Goal: Task Accomplishment & Management: Manage account settings

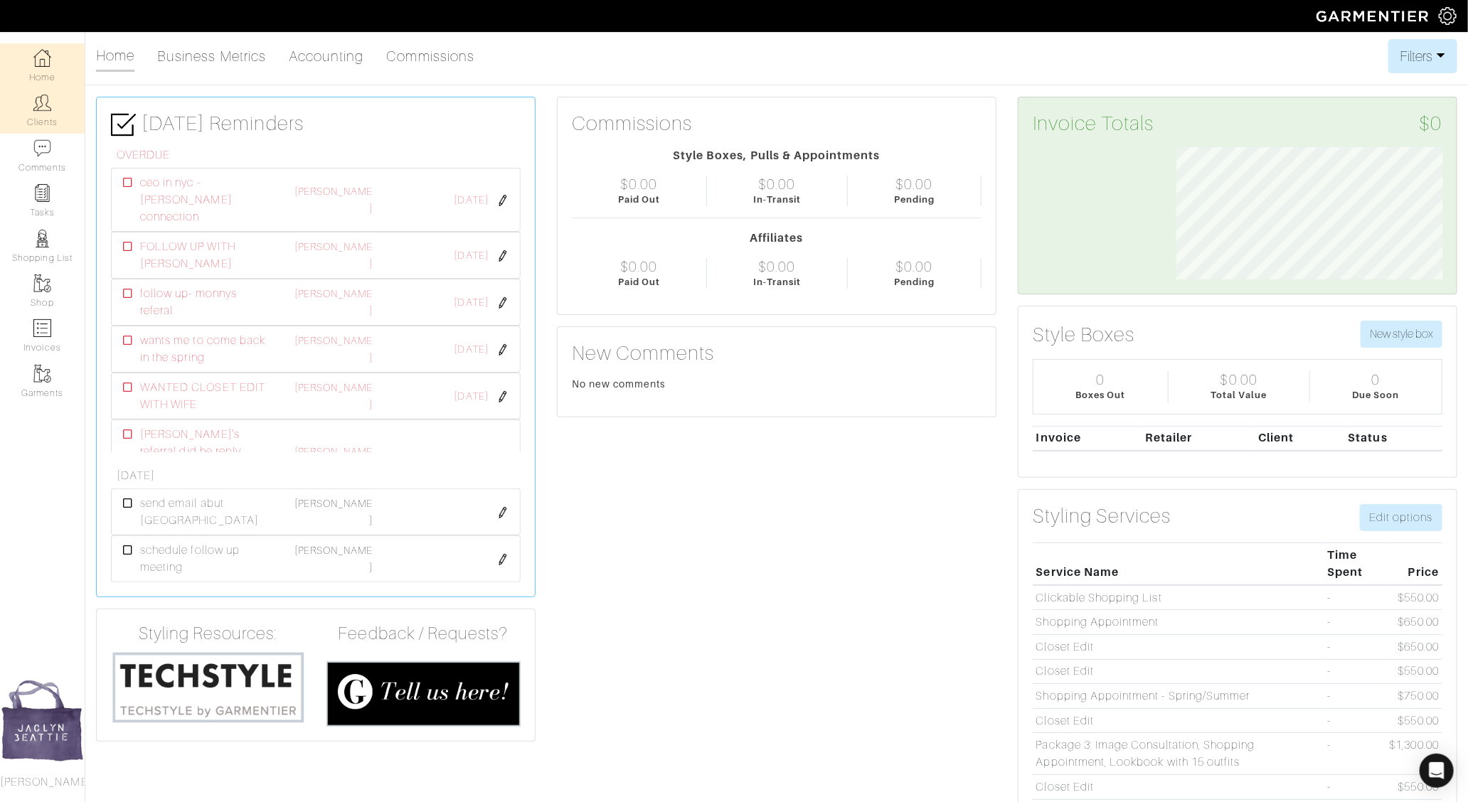
scroll to position [132, 288]
click at [34, 114] on link "Clients" at bounding box center [42, 110] width 85 height 45
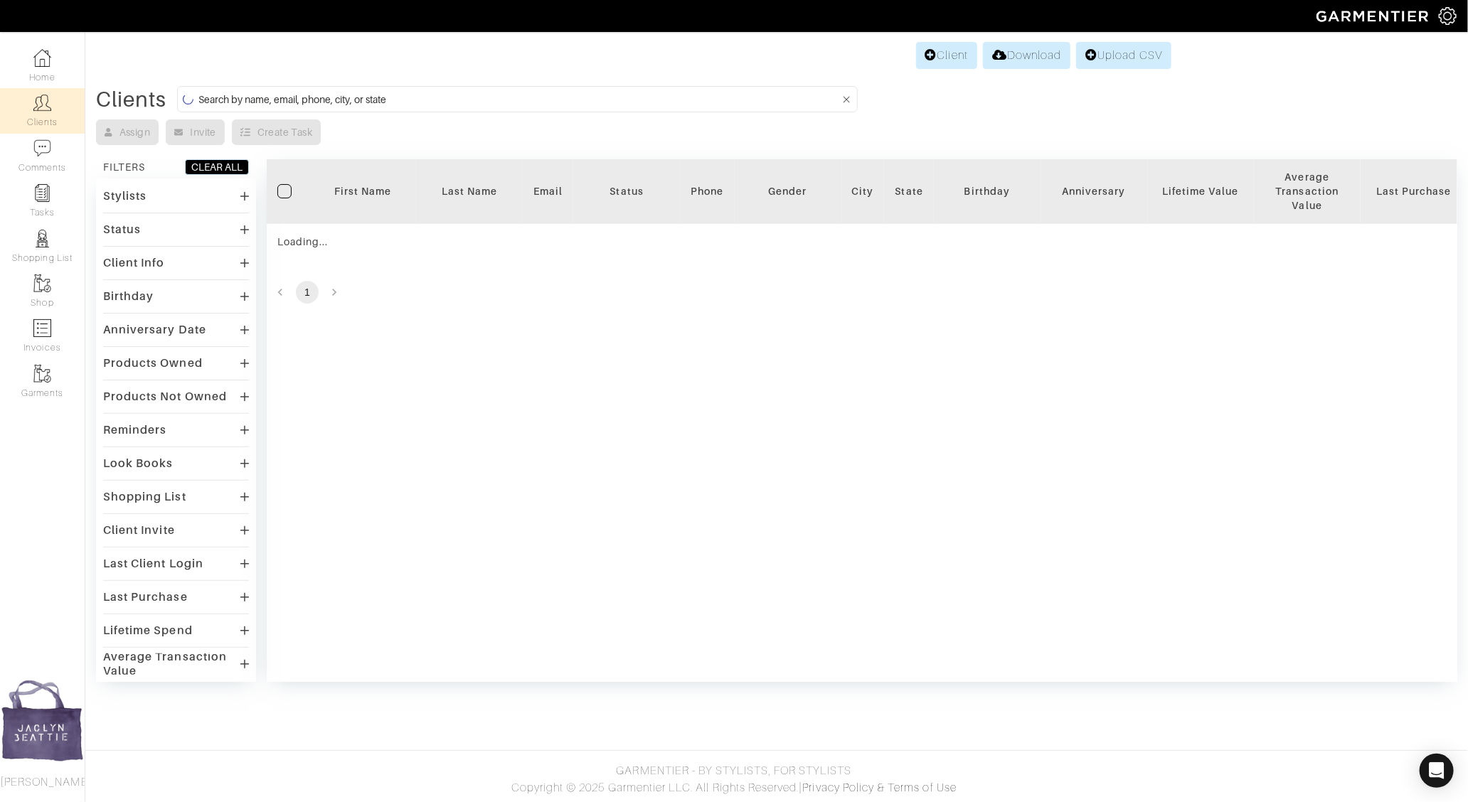
click at [324, 90] on input at bounding box center [518, 99] width 641 height 18
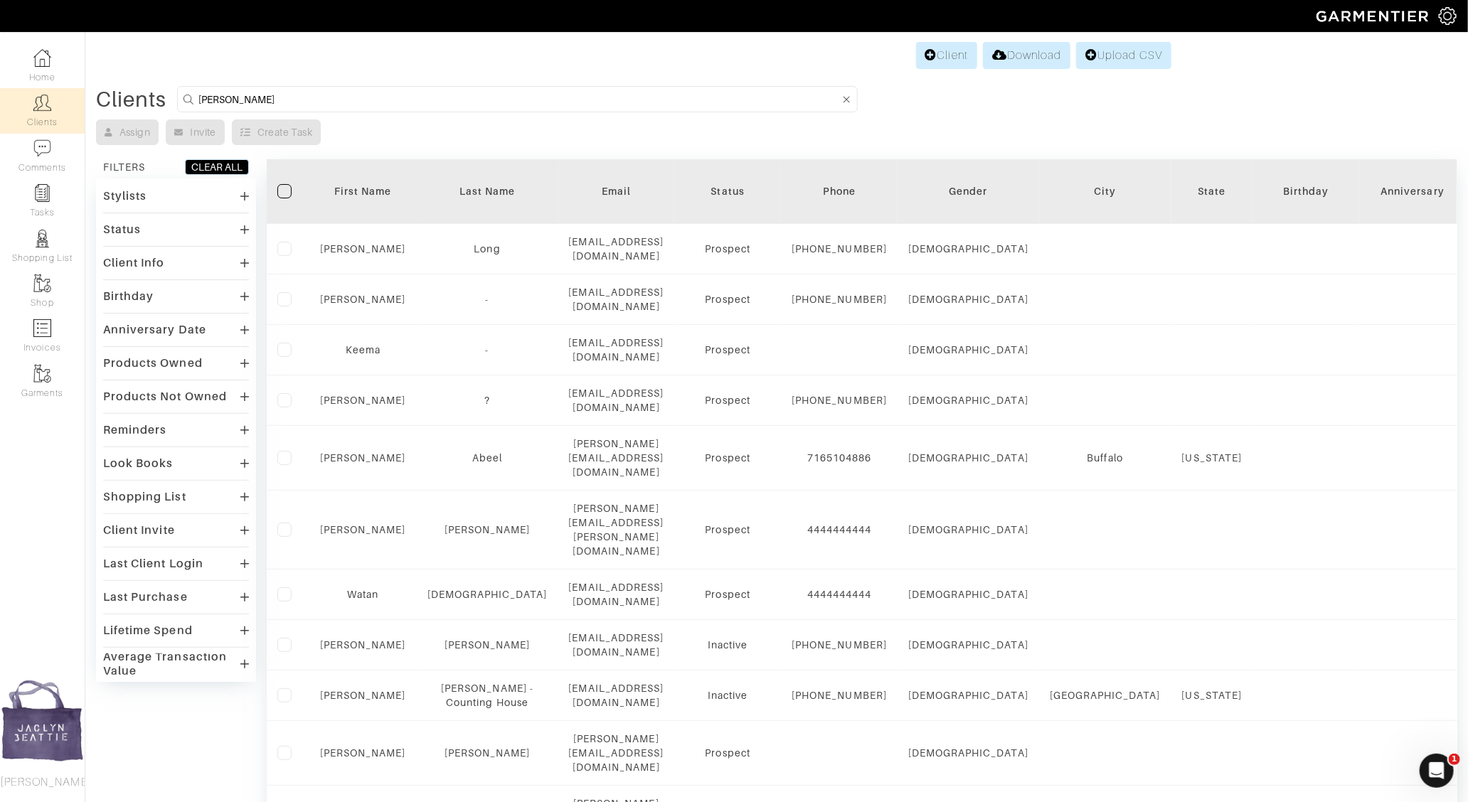
type input "mark hannum"
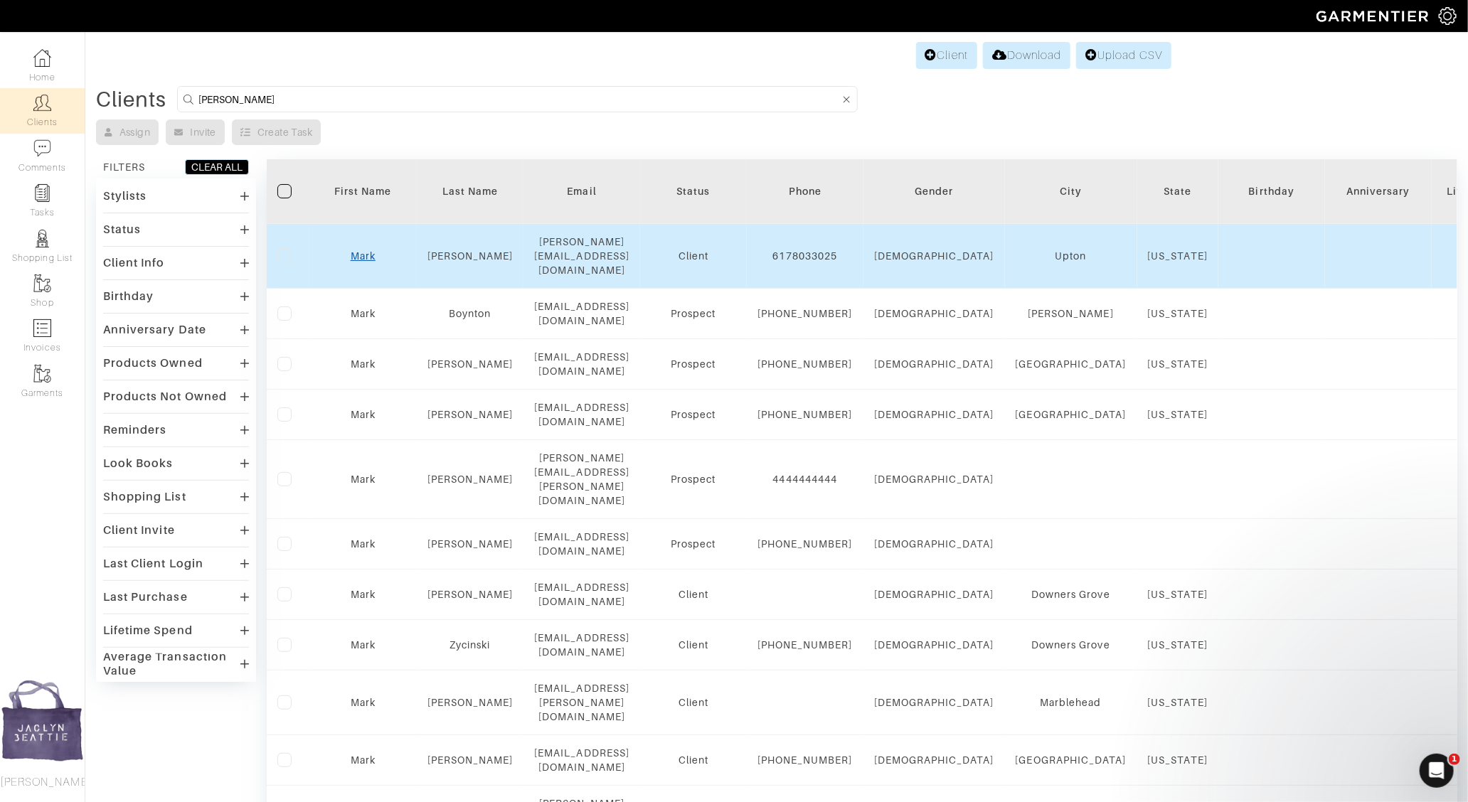
click at [359, 250] on link "Mark" at bounding box center [363, 255] width 25 height 11
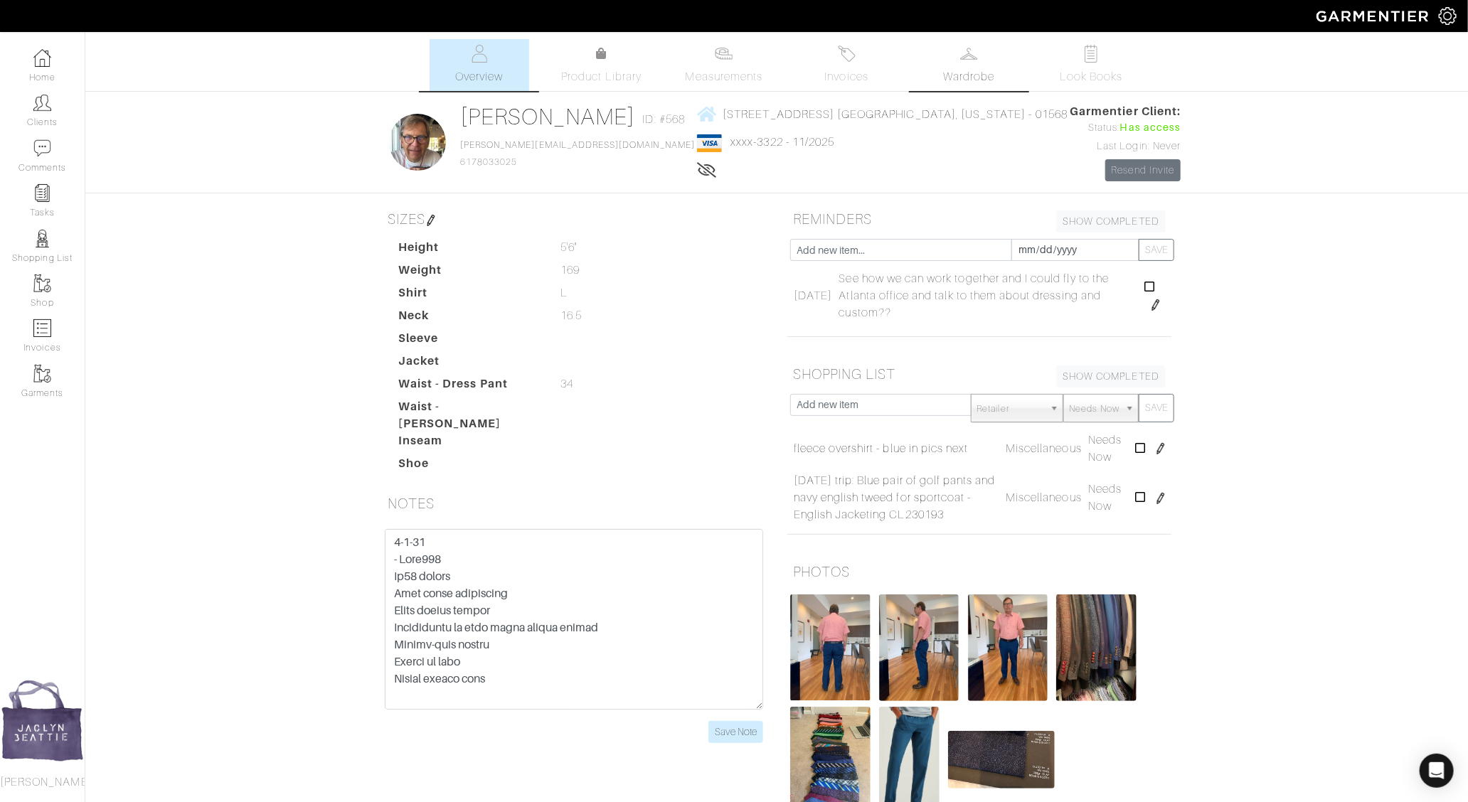
click at [981, 82] on span "Wardrobe" at bounding box center [968, 76] width 51 height 17
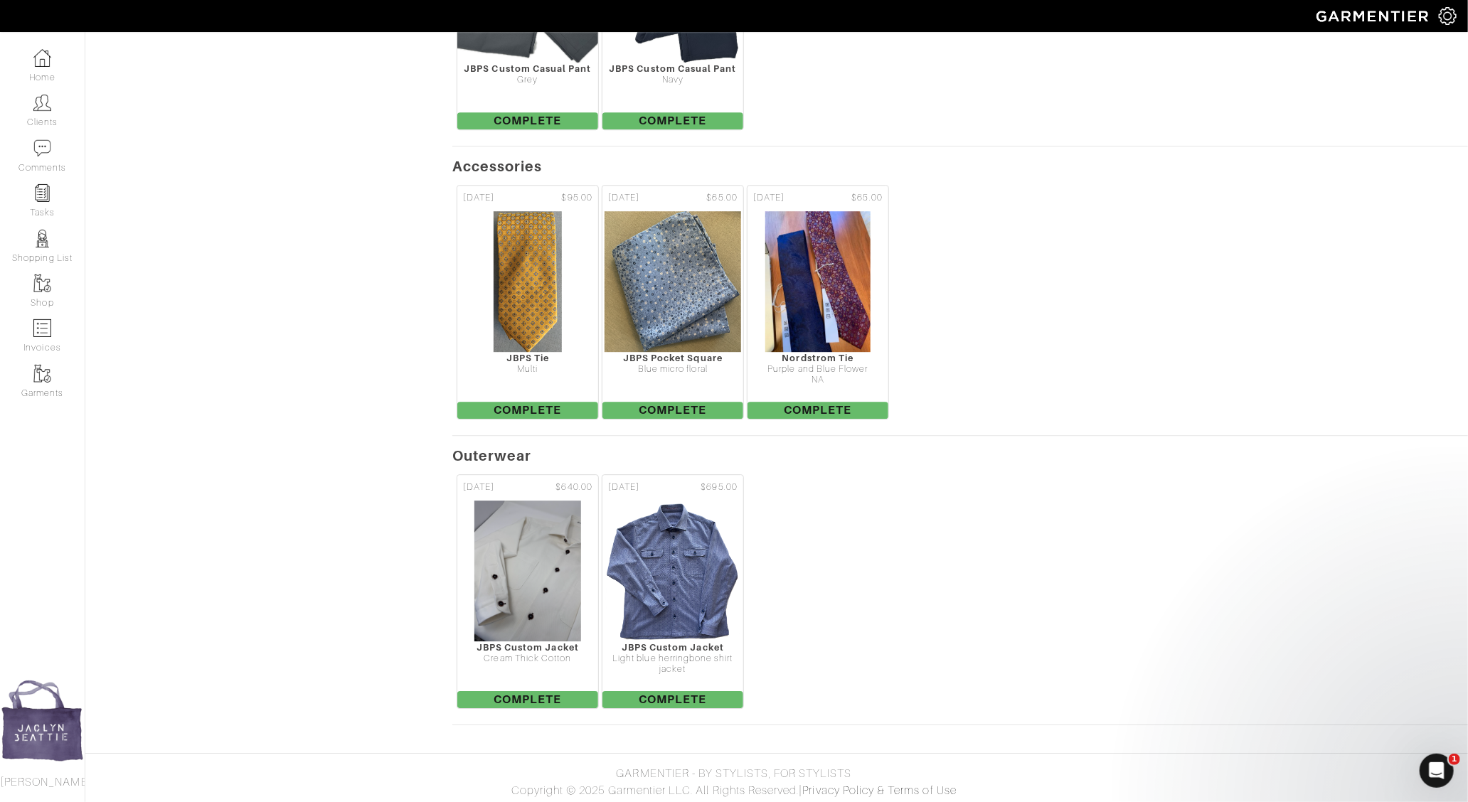
drag, startPoint x: 526, startPoint y: 573, endPoint x: 1003, endPoint y: 3, distance: 743.2
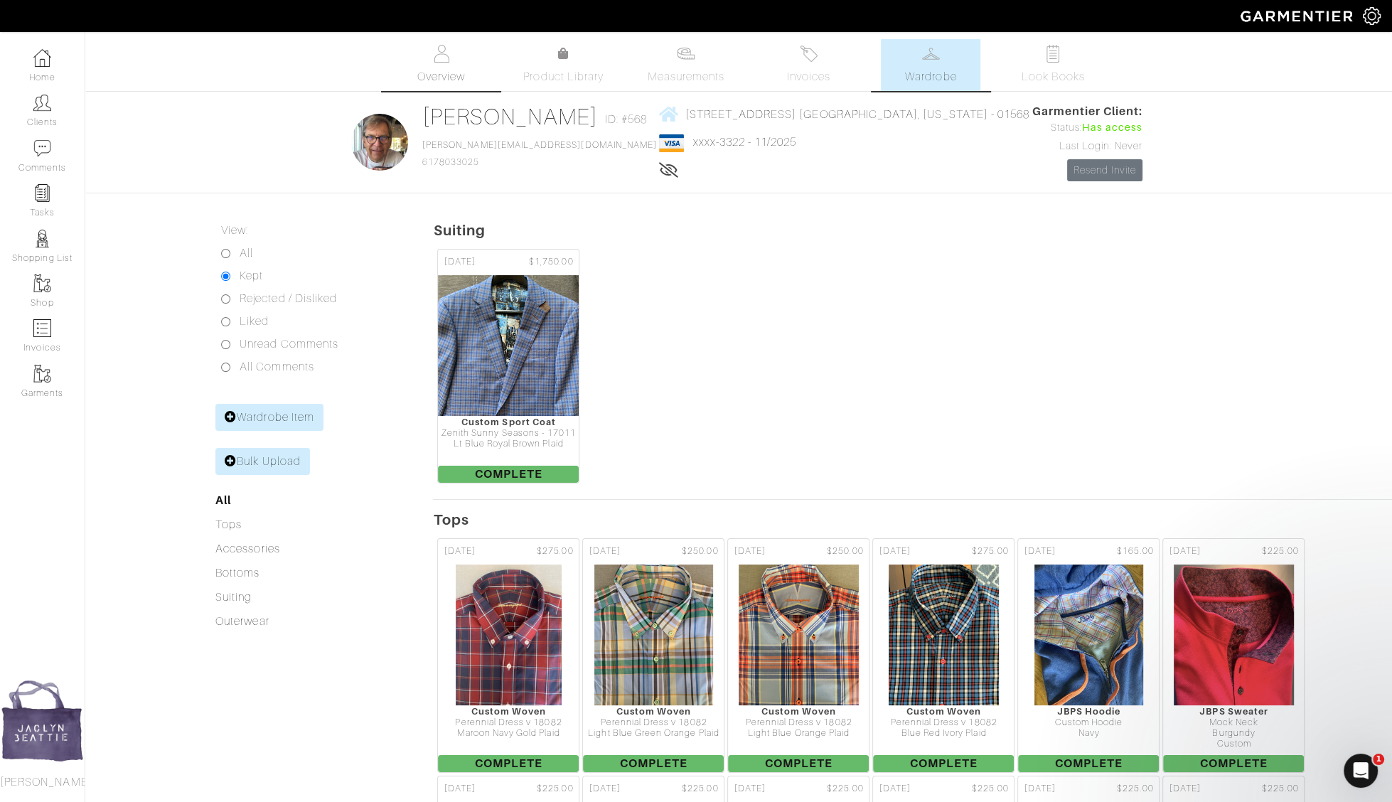
click at [428, 85] on span "Overview" at bounding box center [441, 76] width 48 height 17
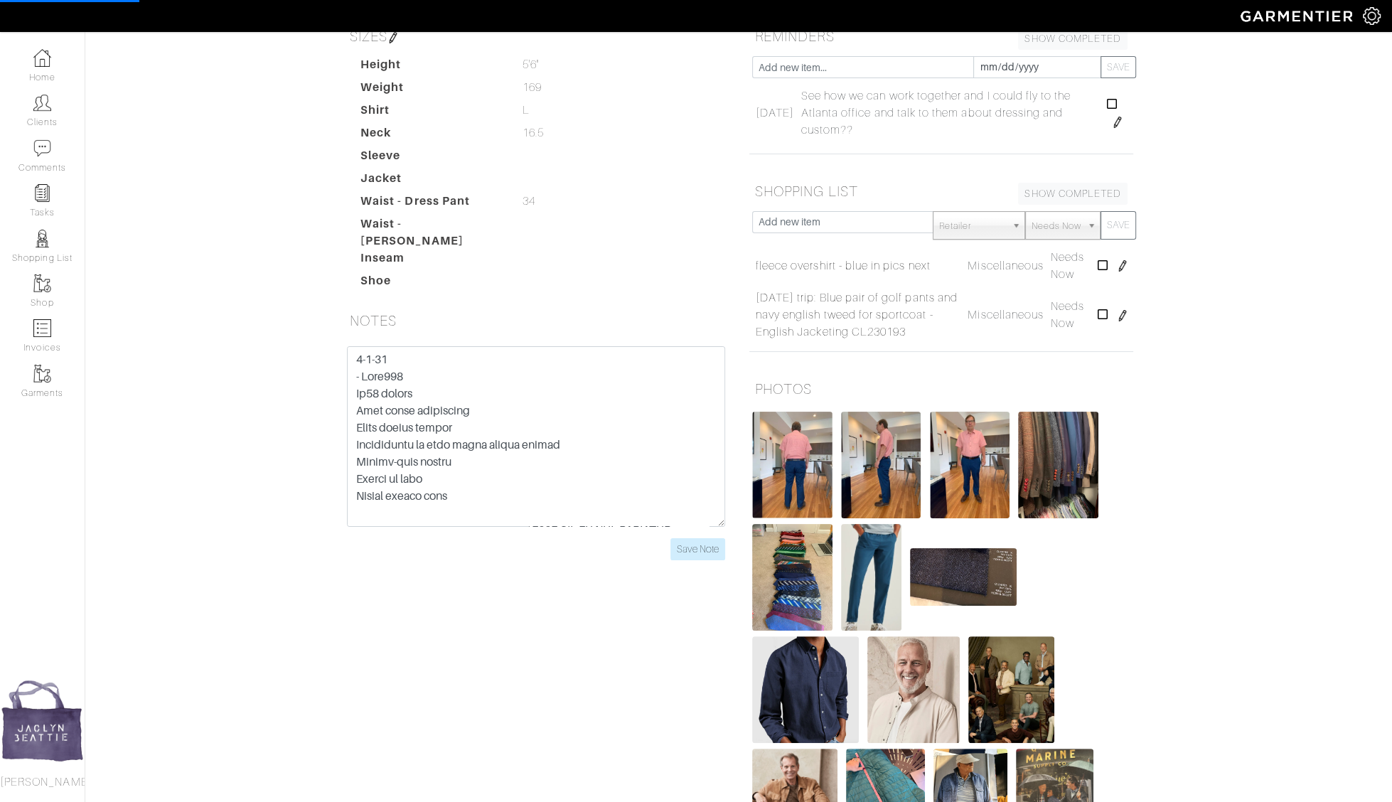
scroll to position [423, 0]
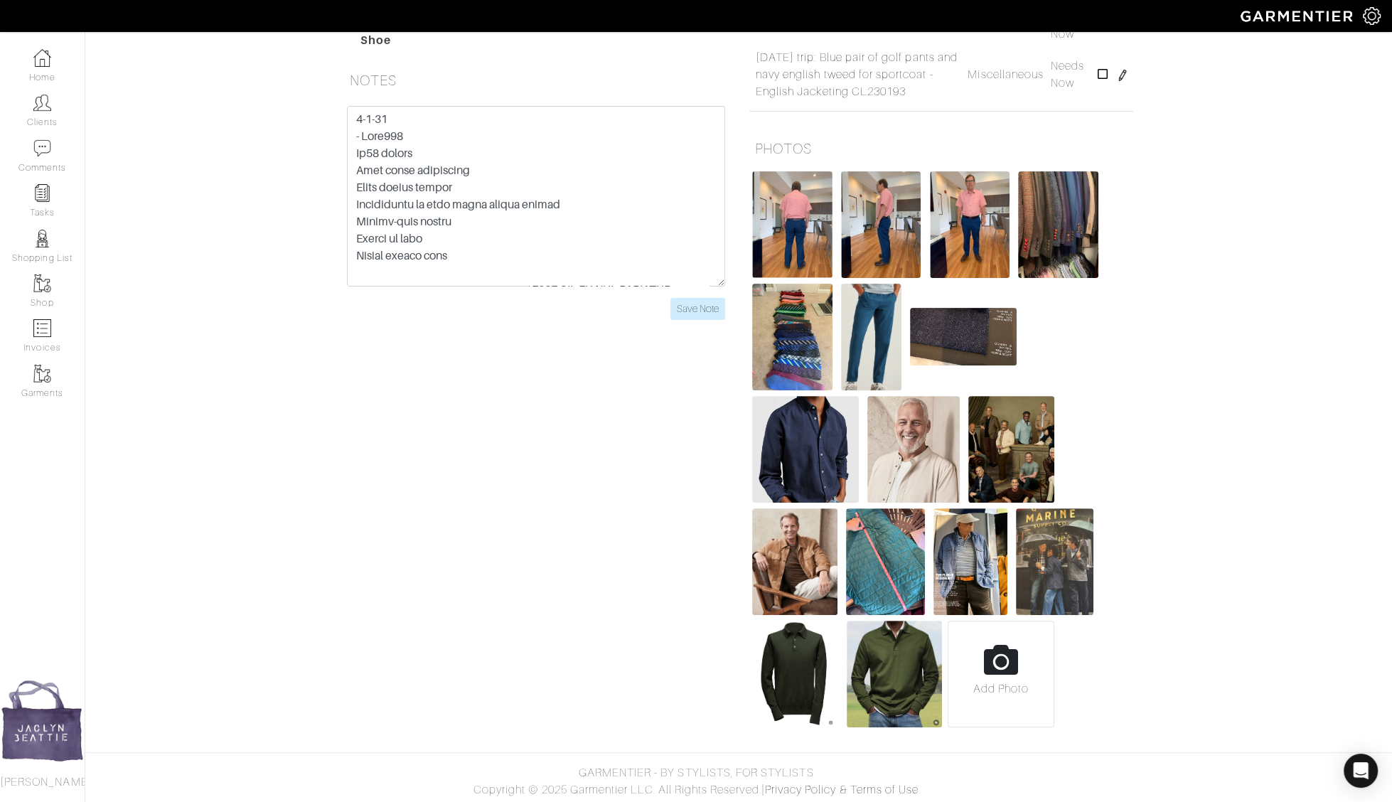
click at [918, 440] on img at bounding box center [914, 449] width 92 height 107
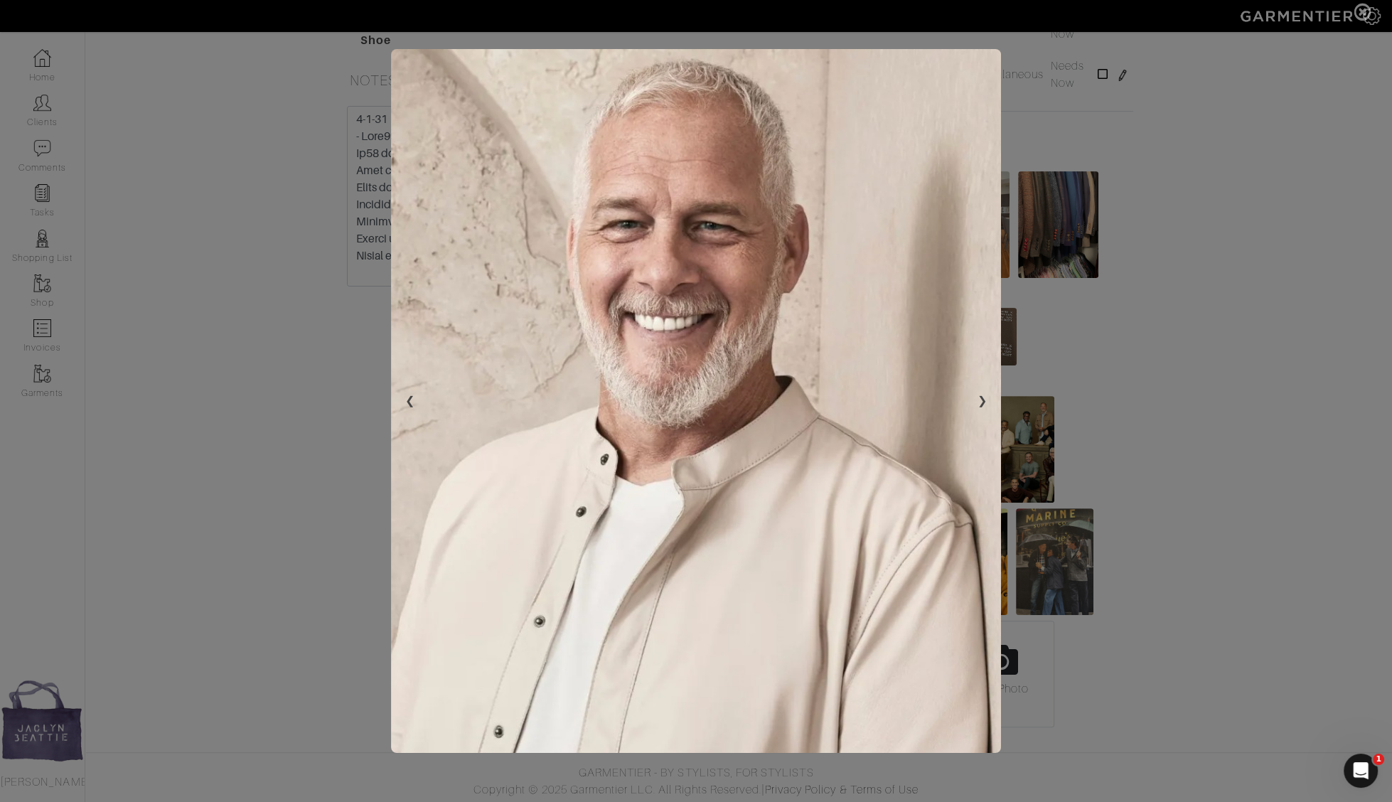
scroll to position [0, 0]
click at [1107, 376] on span at bounding box center [696, 401] width 1392 height 802
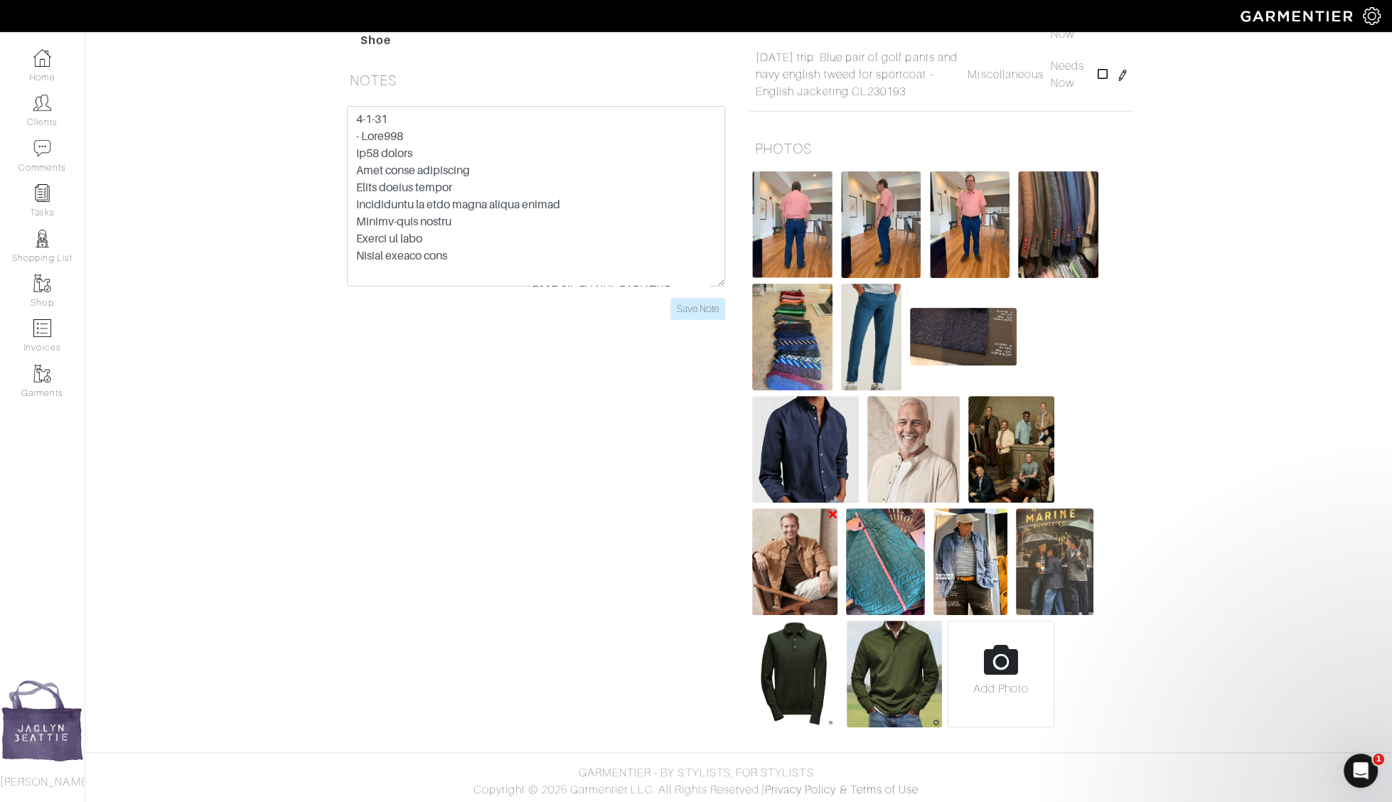
click at [787, 548] on img at bounding box center [794, 561] width 85 height 107
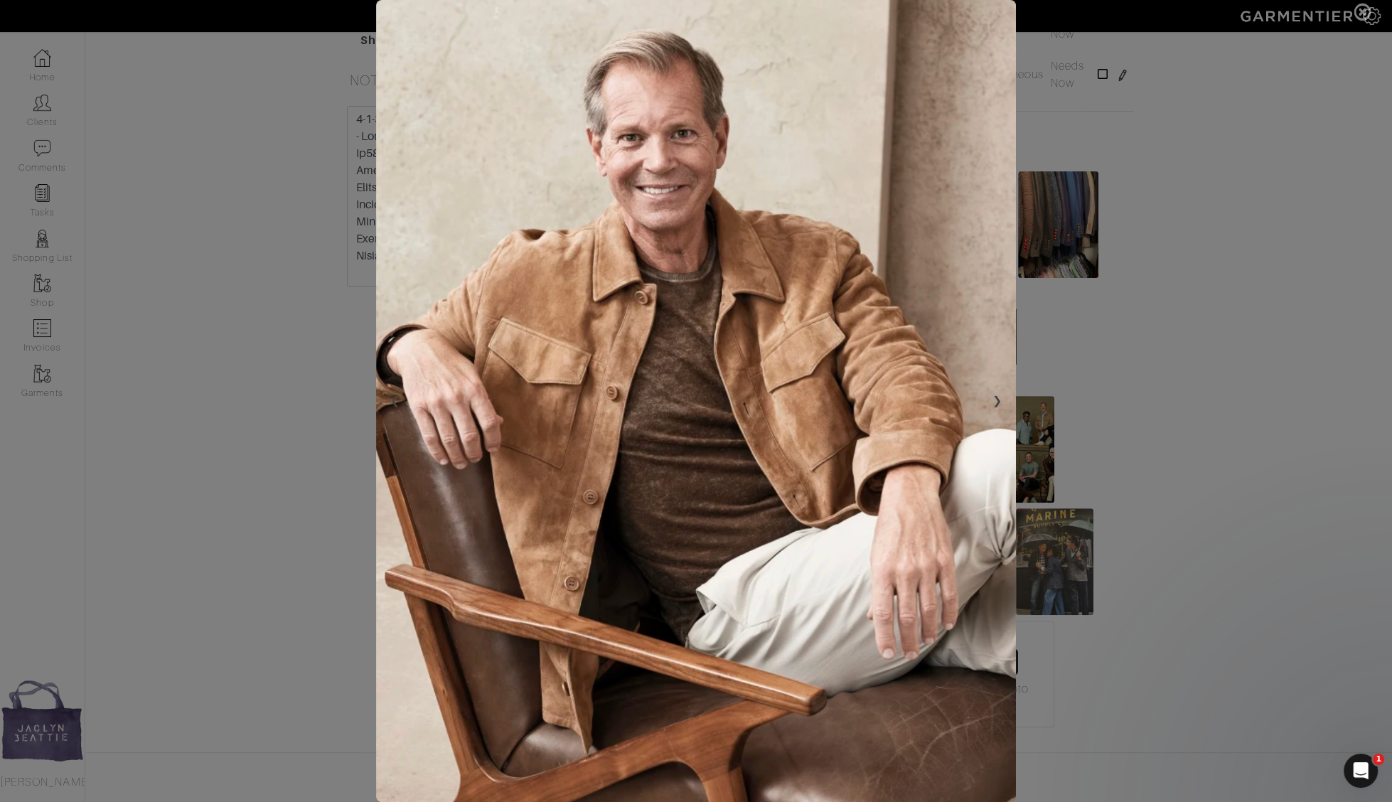
click at [1249, 385] on span at bounding box center [696, 401] width 1392 height 802
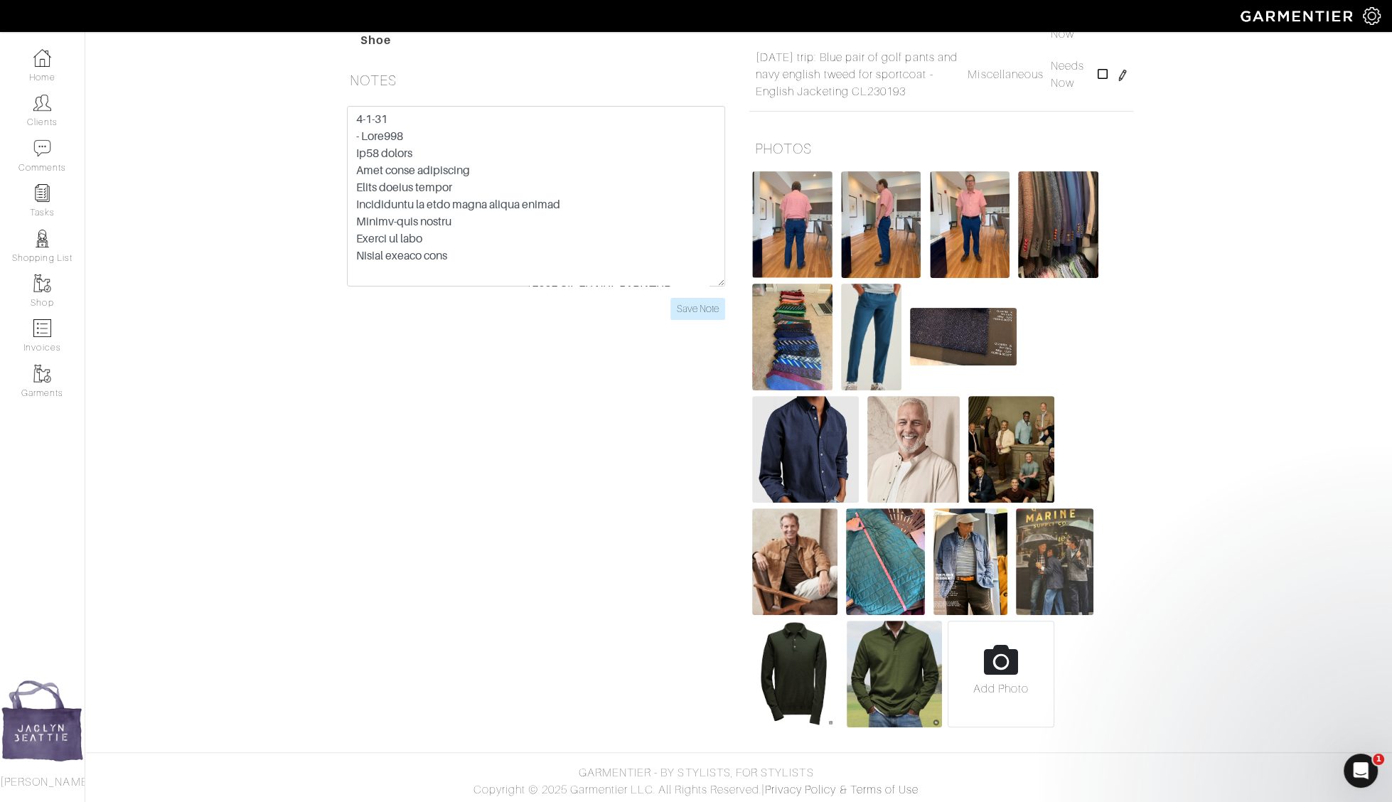
drag, startPoint x: 811, startPoint y: 549, endPoint x: 1210, endPoint y: 15, distance: 666.6
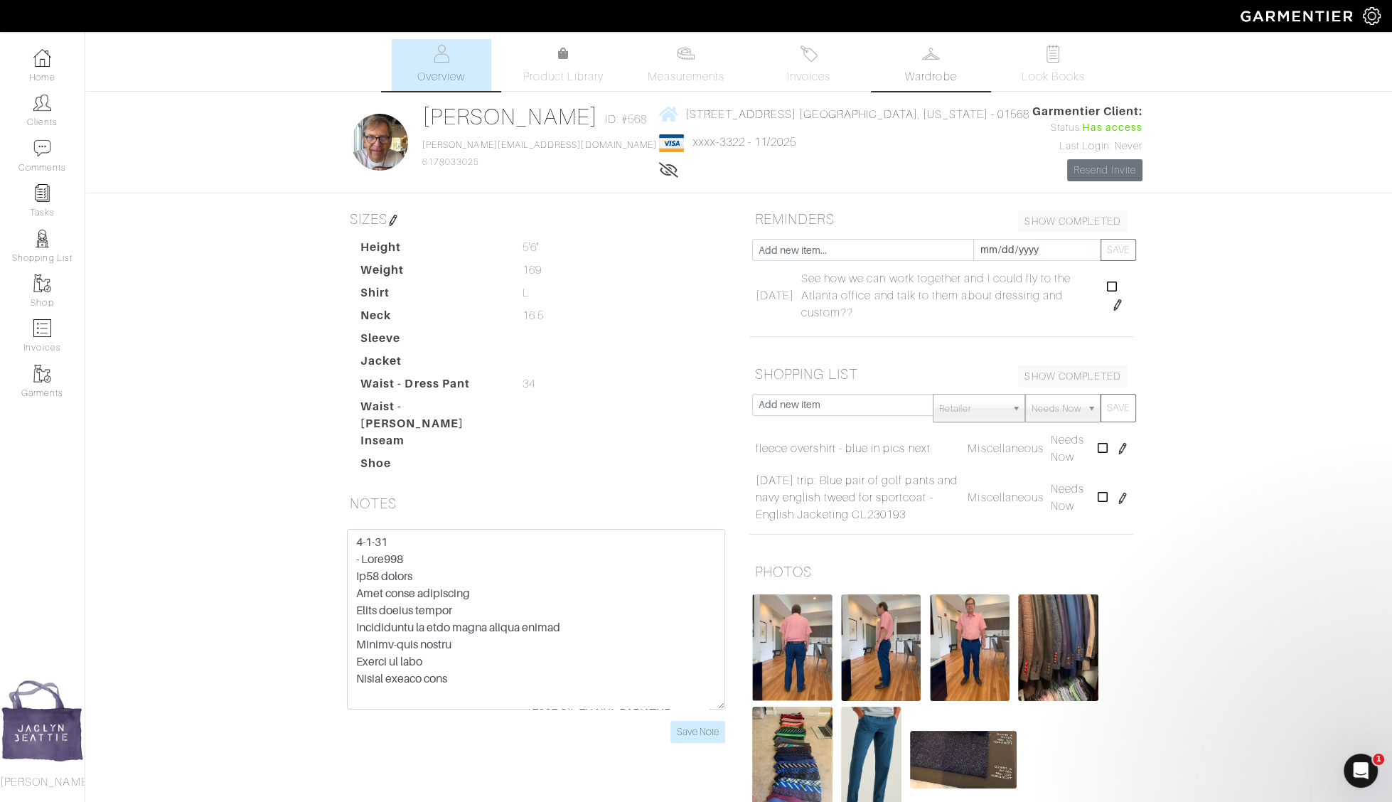
click at [954, 56] on link "Wardrobe" at bounding box center [931, 65] width 100 height 52
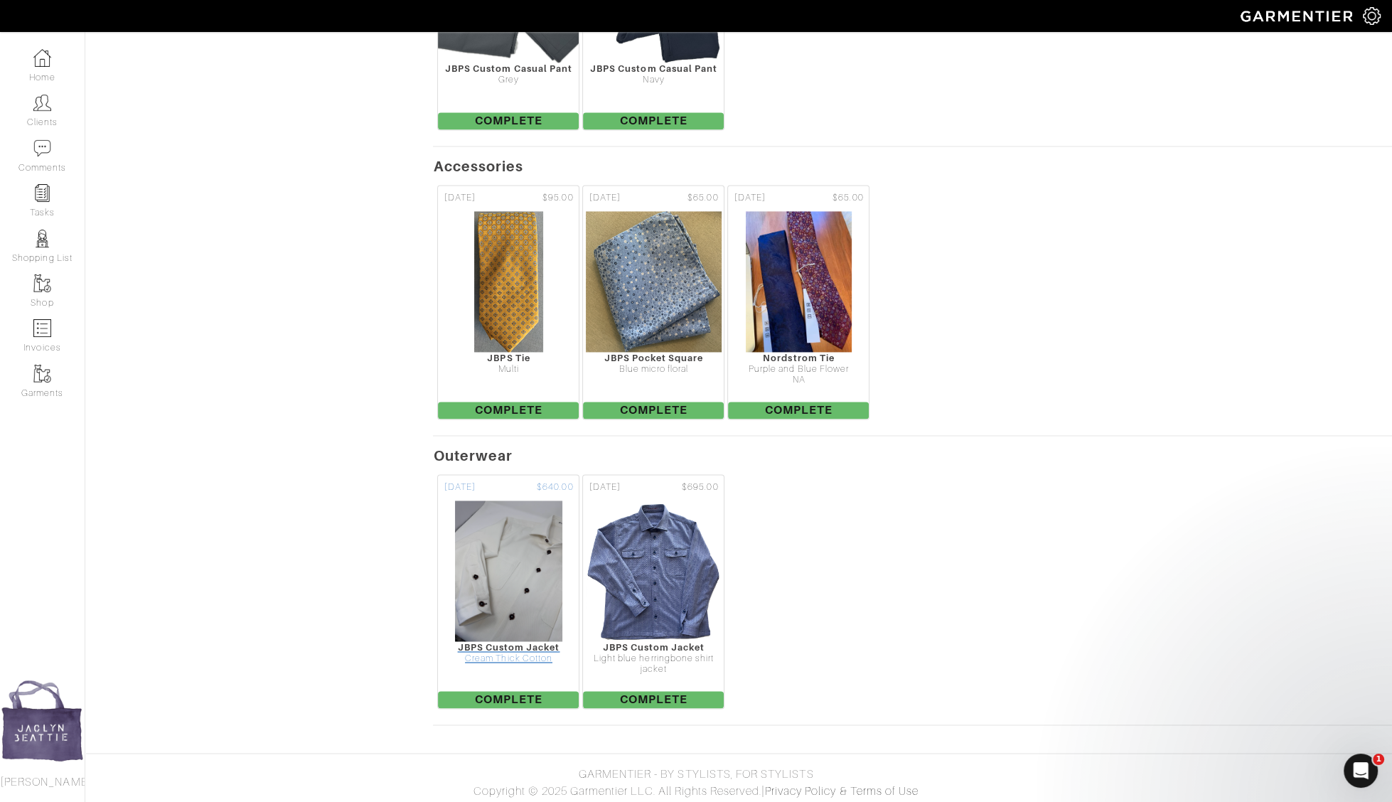
click at [533, 540] on img at bounding box center [508, 571] width 108 height 142
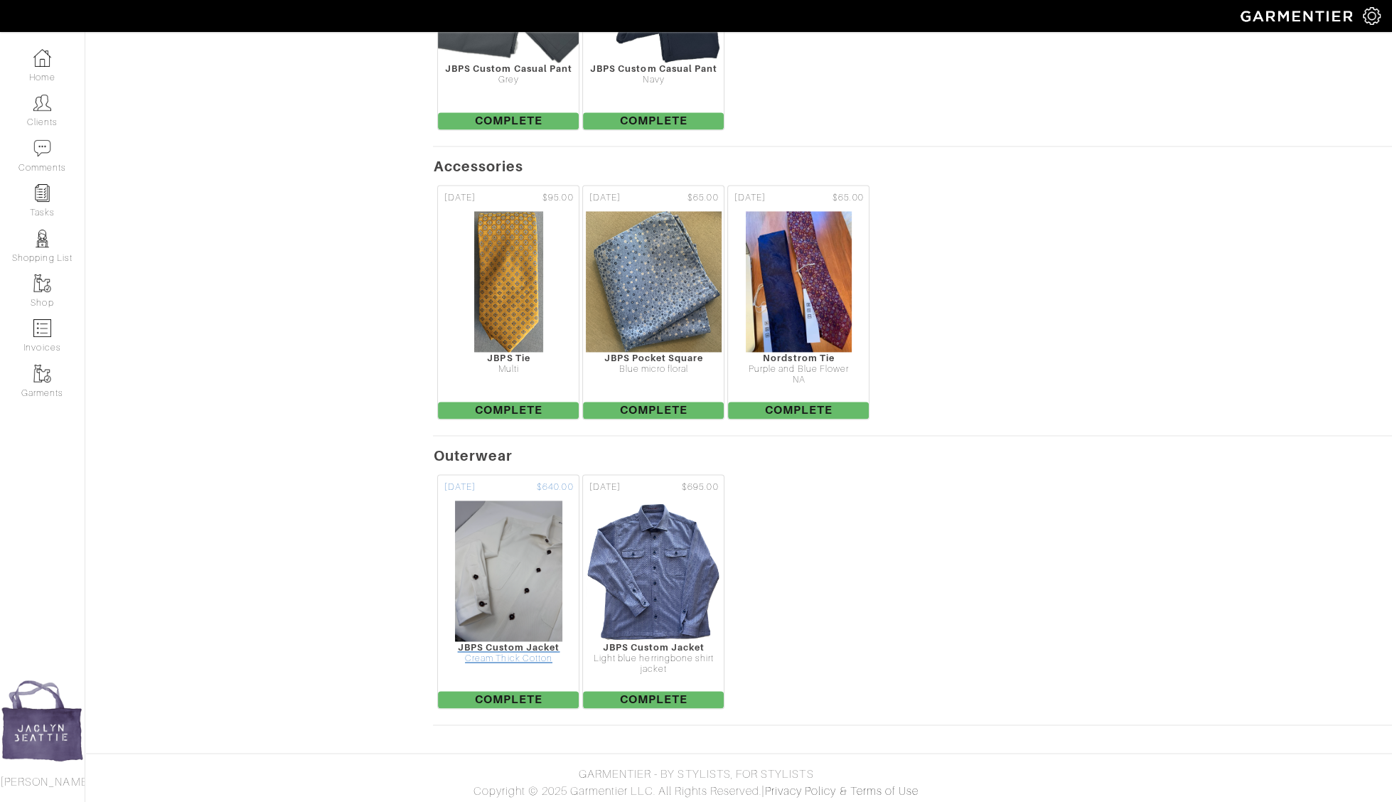
click at [533, 540] on img at bounding box center [508, 571] width 108 height 142
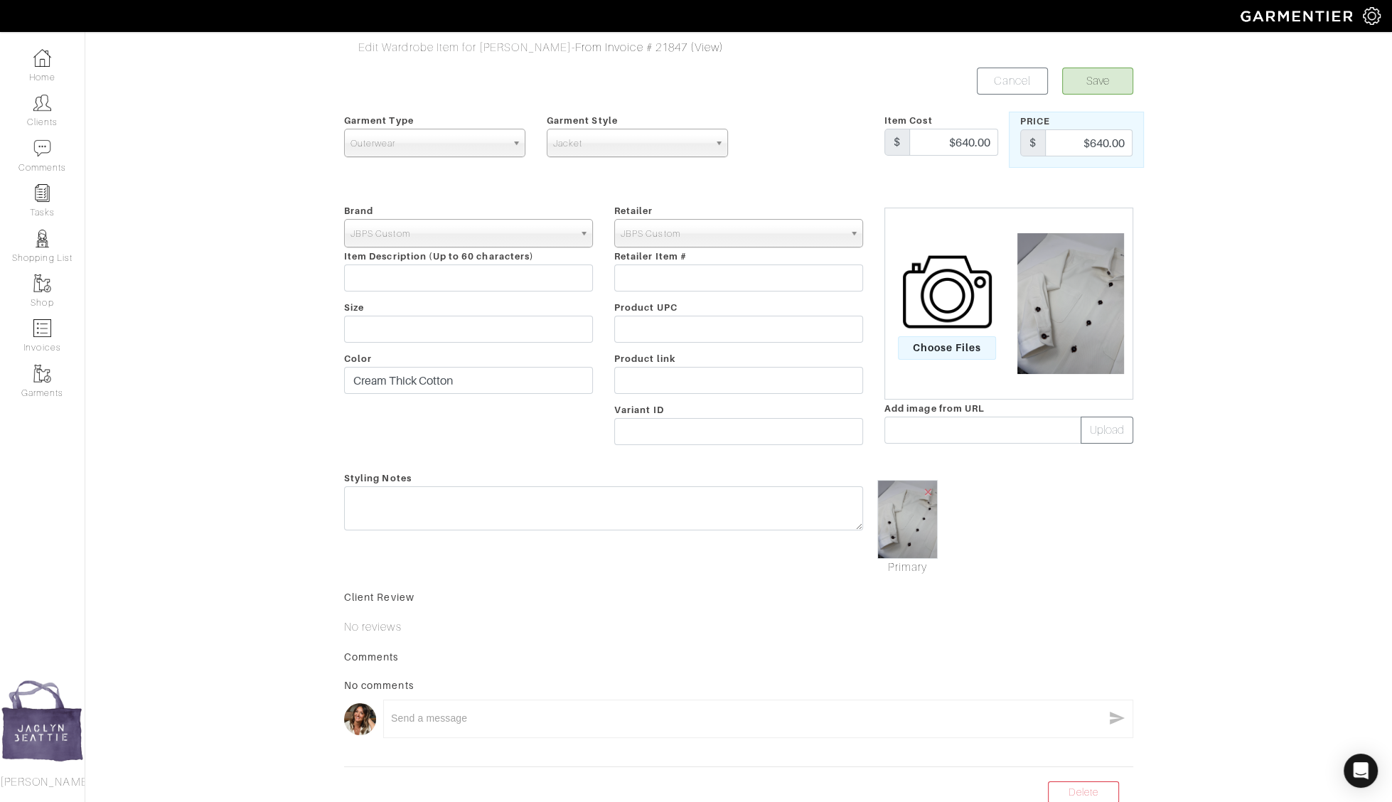
drag, startPoint x: 1047, startPoint y: 302, endPoint x: 1235, endPoint y: 38, distance: 324.8
